Goal: Find specific page/section: Find specific page/section

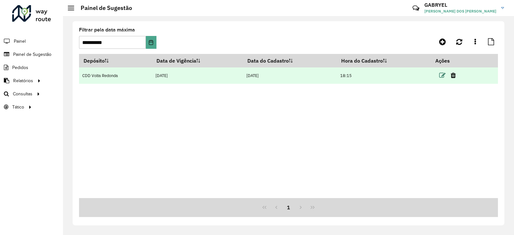
click at [445, 76] on icon at bounding box center [442, 75] width 6 height 6
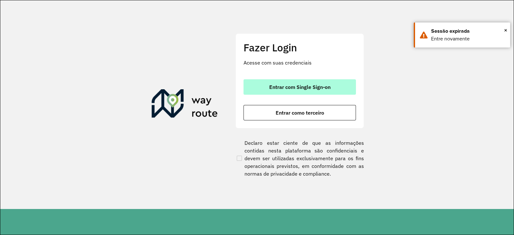
click at [314, 82] on button "Entrar com Single Sign-on" at bounding box center [300, 86] width 112 height 15
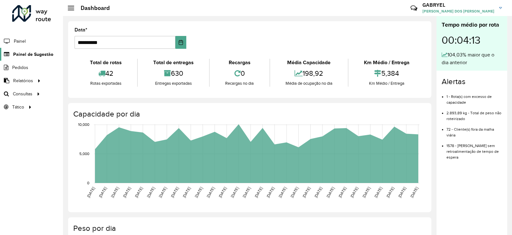
click at [48, 58] on link "Painel de Sugestão" at bounding box center [26, 54] width 53 height 13
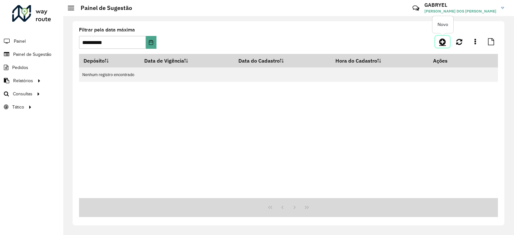
click at [444, 44] on icon at bounding box center [442, 42] width 7 height 8
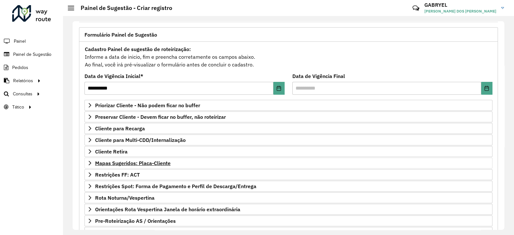
scroll to position [3, 0]
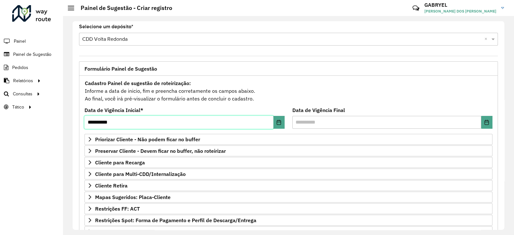
click at [155, 117] on input "**********" at bounding box center [178, 122] width 189 height 13
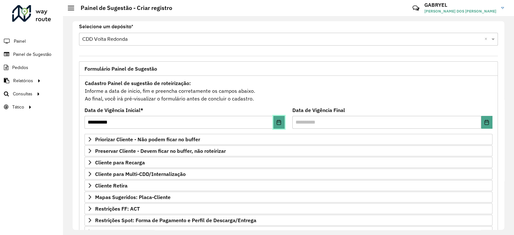
click at [281, 128] on button "Choose Date" at bounding box center [278, 122] width 11 height 13
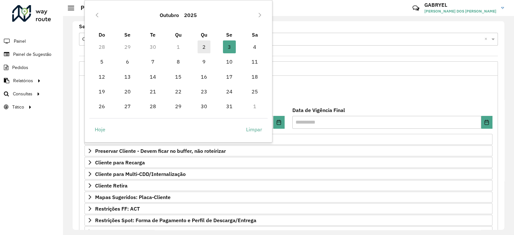
click at [208, 49] on span "2" at bounding box center [204, 46] width 13 height 13
type input "**********"
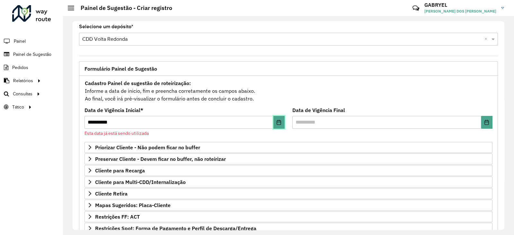
click at [278, 124] on icon "Choose Date" at bounding box center [278, 122] width 5 height 5
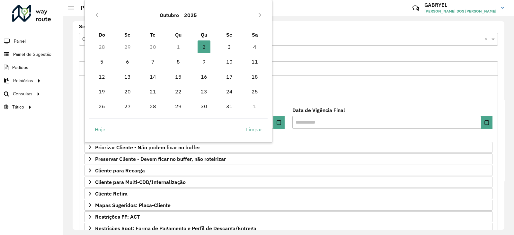
click at [351, 81] on div "Cadastro Painel de sugestão de roteirização: Informe a data de inicio, fim e pr…" at bounding box center [288, 91] width 408 height 24
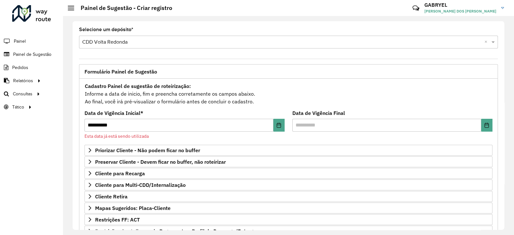
scroll to position [0, 0]
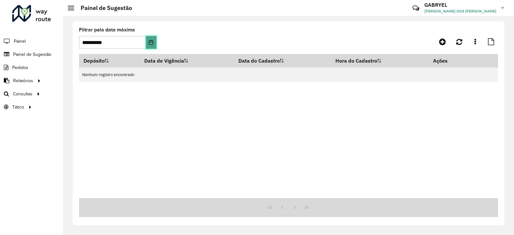
click at [152, 42] on icon "Choose Date" at bounding box center [151, 42] width 4 height 5
click at [229, 153] on div "Depósito Data de Vigência Data do Cadastro Hora do Cadastro Ações Nenhum regist…" at bounding box center [288, 126] width 419 height 144
click at [153, 43] on icon "Choose Date" at bounding box center [150, 42] width 5 height 5
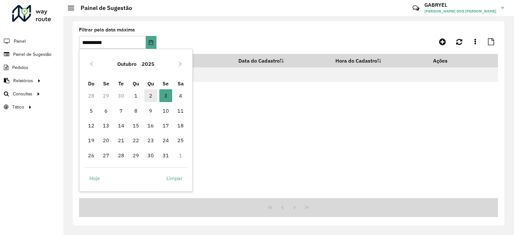
click at [147, 91] on span "2" at bounding box center [150, 95] width 13 height 13
type input "**********"
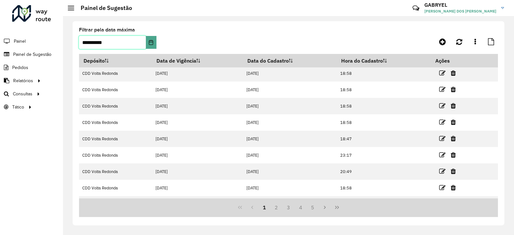
scroll to position [65, 0]
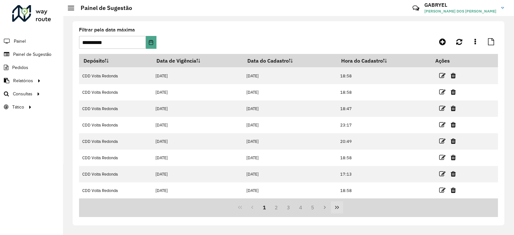
click at [335, 208] on icon "Last Page" at bounding box center [336, 207] width 5 height 5
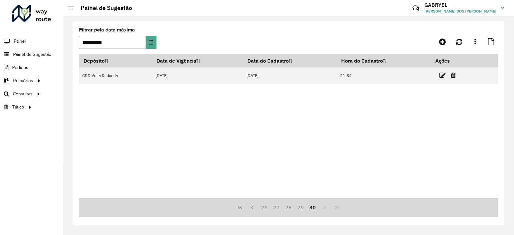
scroll to position [0, 0]
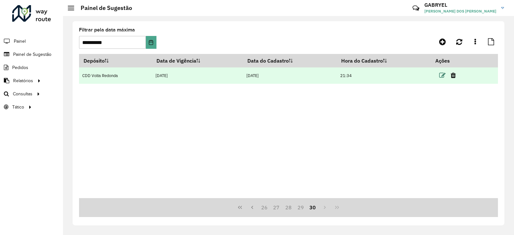
click at [443, 78] on icon at bounding box center [442, 75] width 6 height 6
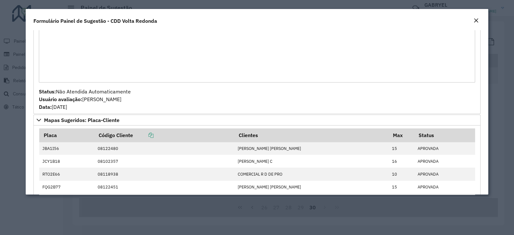
scroll to position [321, 0]
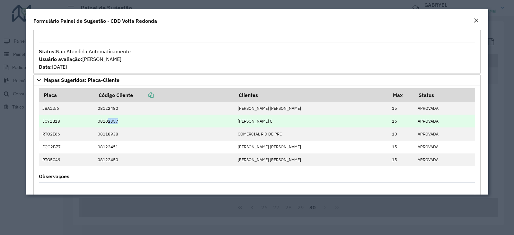
drag, startPoint x: 111, startPoint y: 121, endPoint x: 122, endPoint y: 120, distance: 11.3
click at [122, 120] on td "08102357" at bounding box center [164, 121] width 140 height 13
copy td "2357"
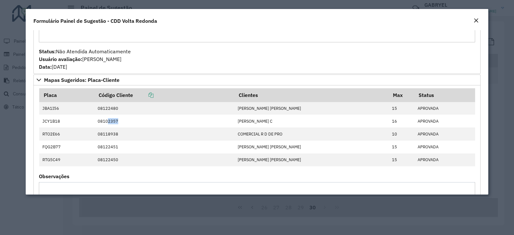
copy td "2357"
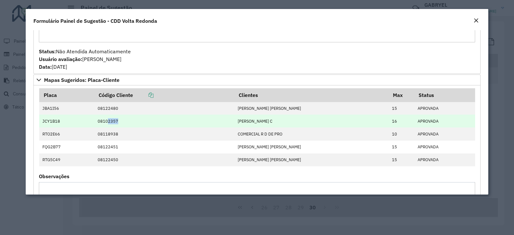
click at [145, 116] on td "08102357" at bounding box center [164, 121] width 140 height 13
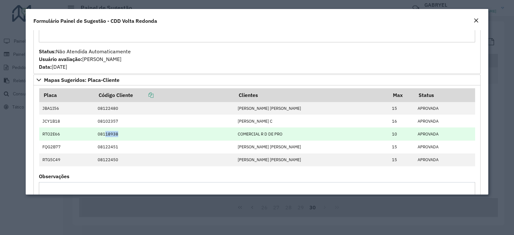
drag, startPoint x: 133, startPoint y: 131, endPoint x: 109, endPoint y: 137, distance: 25.6
click at [109, 137] on td "08118938" at bounding box center [164, 134] width 140 height 13
copy td "18938"
